Goal: Task Accomplishment & Management: Manage account settings

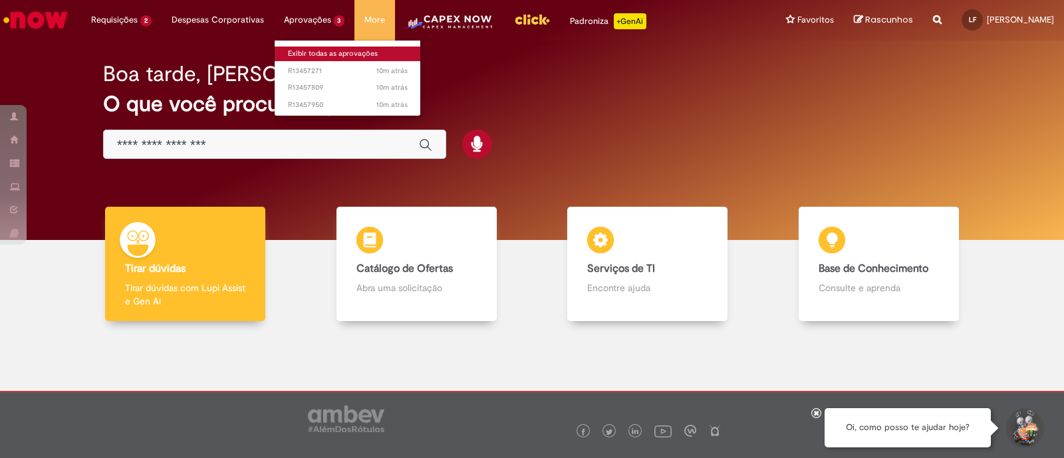
click at [311, 51] on link "Exibir todas as aprovações" at bounding box center [348, 54] width 146 height 15
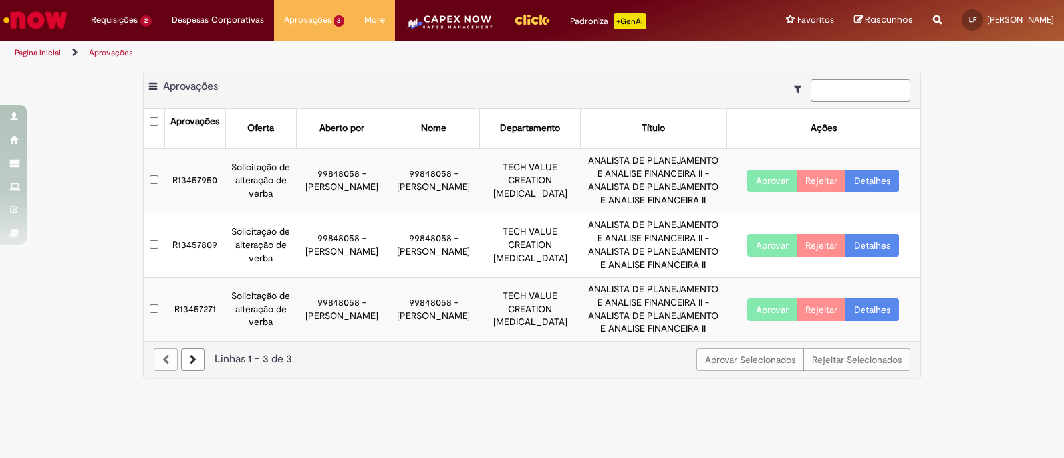
click at [764, 184] on button "Aprovar" at bounding box center [773, 181] width 50 height 23
click at [771, 239] on button "Aprovar" at bounding box center [773, 245] width 50 height 23
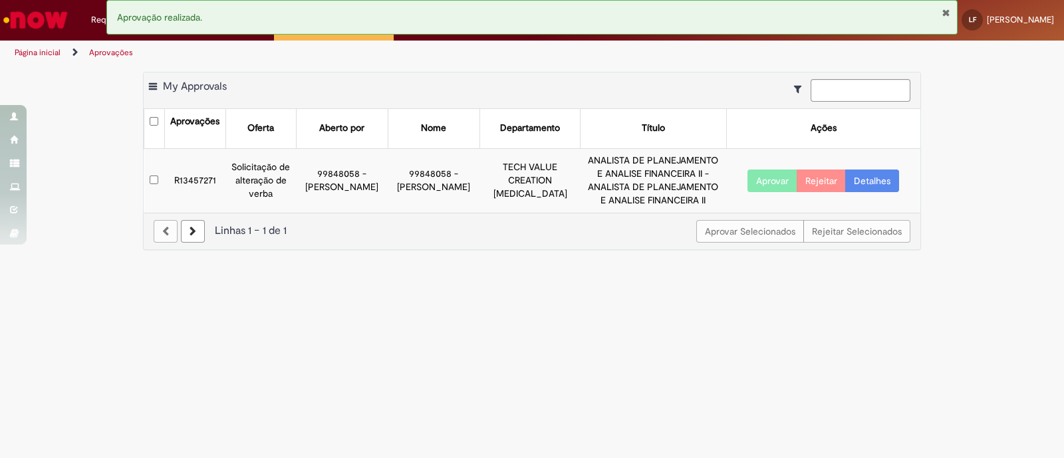
click at [764, 171] on button "Aprovar" at bounding box center [773, 181] width 50 height 23
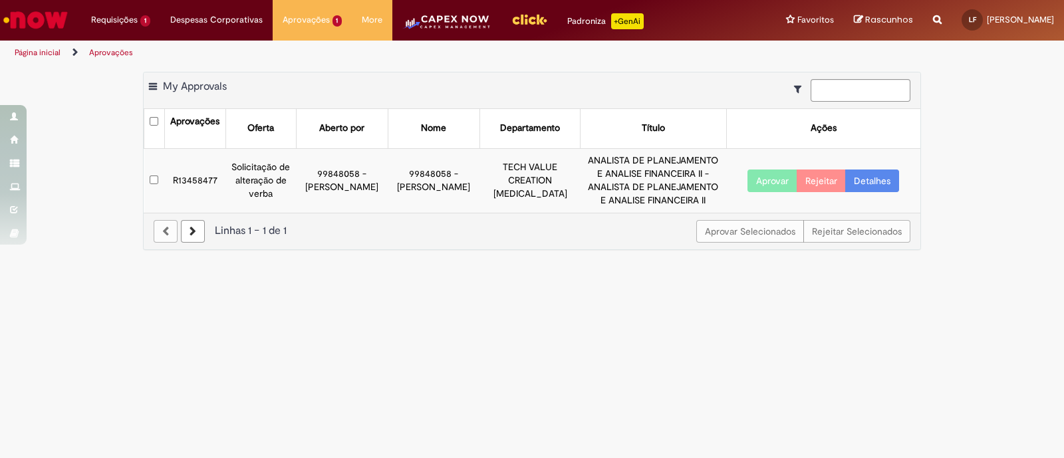
click at [772, 182] on button "Aprovar" at bounding box center [773, 181] width 50 height 23
